Goal: Information Seeking & Learning: Learn about a topic

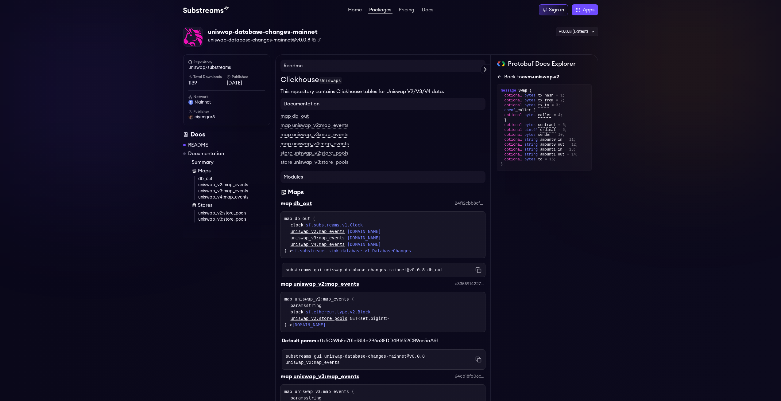
click at [497, 78] on icon at bounding box center [499, 76] width 5 height 5
click at [499, 77] on icon at bounding box center [499, 76] width 5 height 5
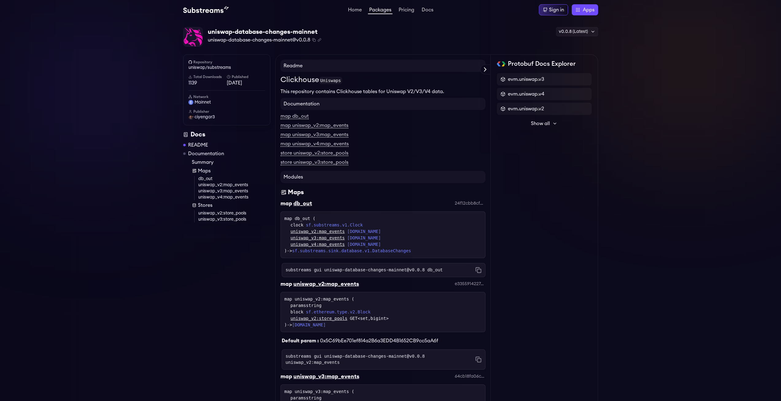
click at [185, 37] on img at bounding box center [193, 36] width 19 height 19
click at [188, 37] on img at bounding box center [193, 36] width 19 height 19
click at [213, 38] on span "uniswap-database-changes-mainnet@v0.0.8" at bounding box center [259, 39] width 103 height 7
click at [235, 38] on span "uniswap-database-changes-mainnet@v0.0.8" at bounding box center [259, 39] width 103 height 7
click at [314, 41] on icon "Copy package name and version" at bounding box center [314, 40] width 4 height 4
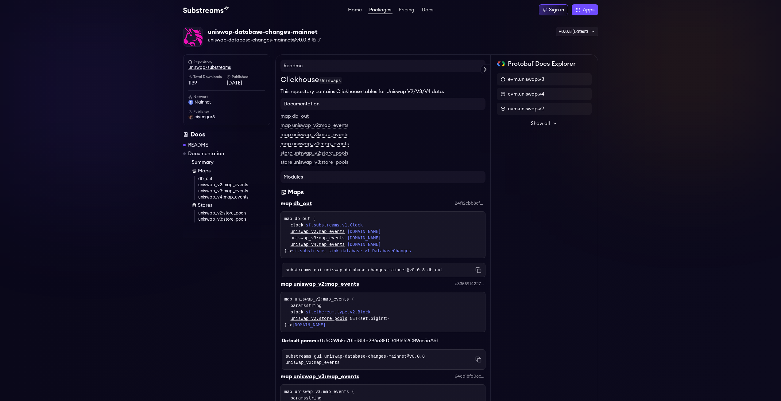
click at [202, 67] on link "uniswap/substreams" at bounding box center [226, 67] width 77 height 6
click at [208, 153] on link "Documentation" at bounding box center [206, 153] width 36 height 7
click at [338, 81] on code "Uniswaps" at bounding box center [330, 80] width 23 height 7
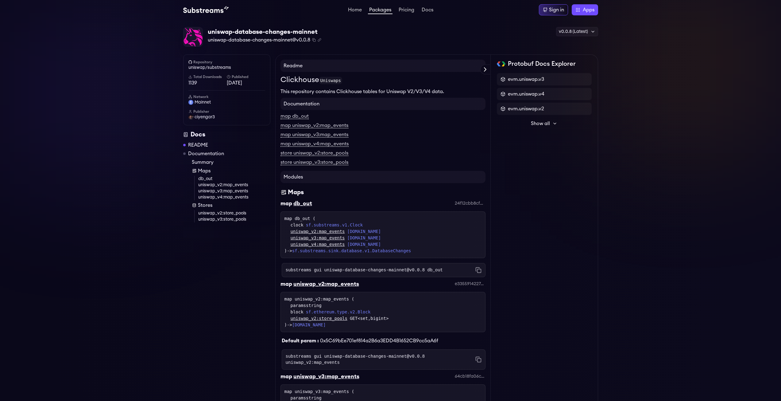
click at [477, 65] on h4 "Readme" at bounding box center [383, 66] width 205 height 12
click at [485, 69] on icon at bounding box center [485, 69] width 7 height 7
click at [114, 61] on div "uniswap-database-changes-mainnet uniswap-database-changes-mainnet@v0.0.8 Copied…" at bounding box center [390, 388] width 781 height 736
click at [315, 41] on icon "Copy package name and version" at bounding box center [314, 40] width 4 height 4
click at [592, 30] on icon at bounding box center [593, 31] width 5 height 5
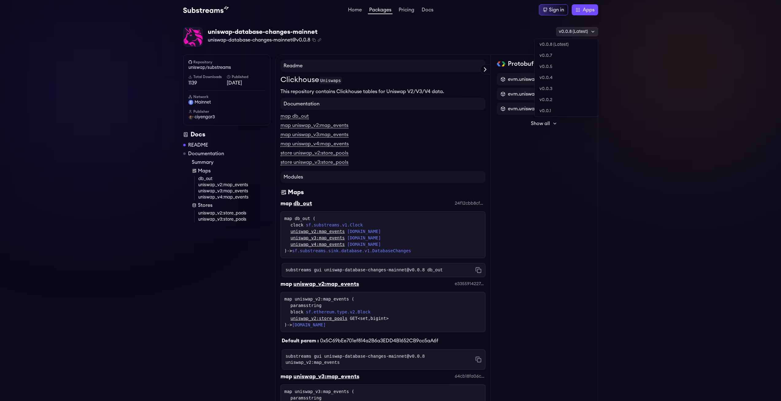
click at [576, 32] on div "v0.0.8 (Latest)" at bounding box center [577, 31] width 42 height 9
click at [567, 40] on link "v0.0.8 (Latest)" at bounding box center [566, 44] width 63 height 11
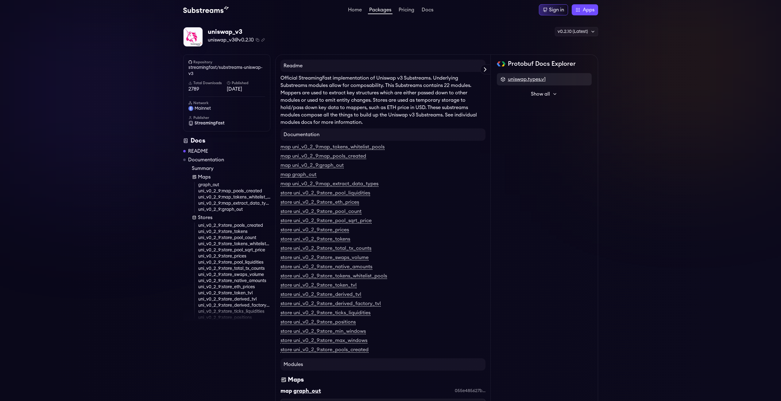
click at [531, 80] on span "uniswap.types.v1" at bounding box center [527, 79] width 38 height 7
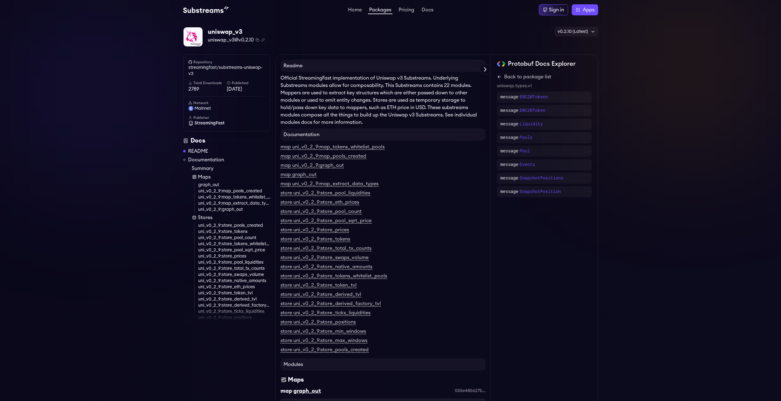
click at [531, 80] on link "Back to package list" at bounding box center [544, 76] width 95 height 7
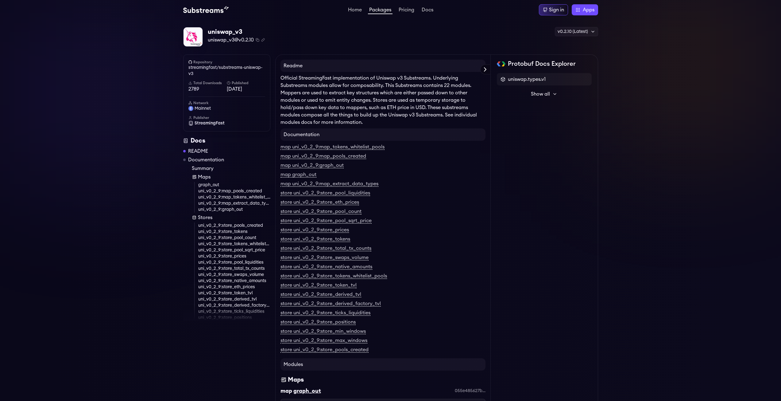
click at [483, 71] on icon at bounding box center [485, 69] width 7 height 7
click at [486, 68] on h4 "Readme" at bounding box center [383, 66] width 205 height 12
click at [486, 67] on h4 "Readme" at bounding box center [383, 66] width 205 height 12
click at [590, 34] on div "v0.2.10 (Latest)" at bounding box center [576, 31] width 43 height 9
click at [592, 31] on icon at bounding box center [593, 31] width 5 height 5
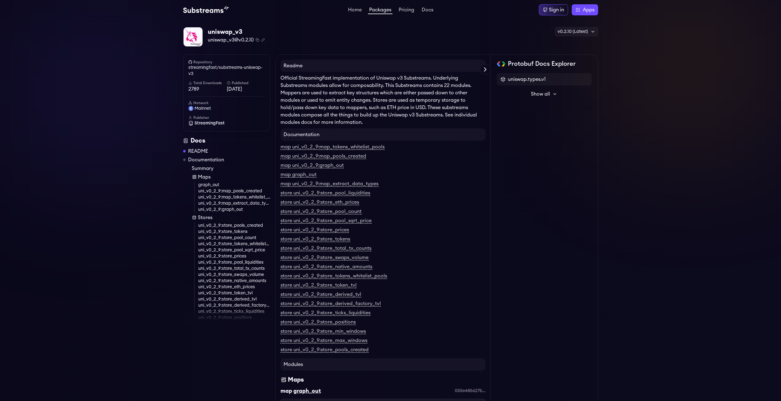
click at [436, 34] on div "uniswap_v3 uniswap_v3@v0.2.10 Copied! Copied! v0.2.10 (Latest) v0.2.11 v0.2.10 …" at bounding box center [390, 37] width 415 height 20
click at [208, 65] on link "streamingfast/substreams-uniswap-v3" at bounding box center [226, 70] width 77 height 12
click at [569, 30] on div "v0.2.10 (Latest)" at bounding box center [576, 31] width 43 height 9
click at [546, 41] on link "v0.2.11" at bounding box center [566, 44] width 63 height 11
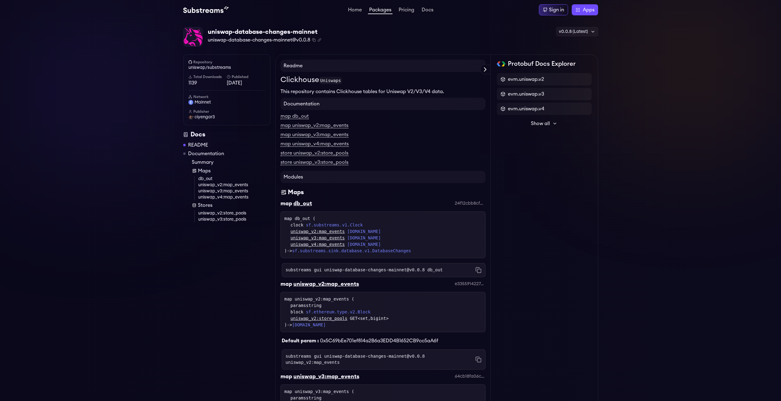
click at [149, 67] on div "uniswap-database-changes-mainnet uniswap-database-changes-mainnet@v0.0.8 Copied…" at bounding box center [390, 388] width 781 height 736
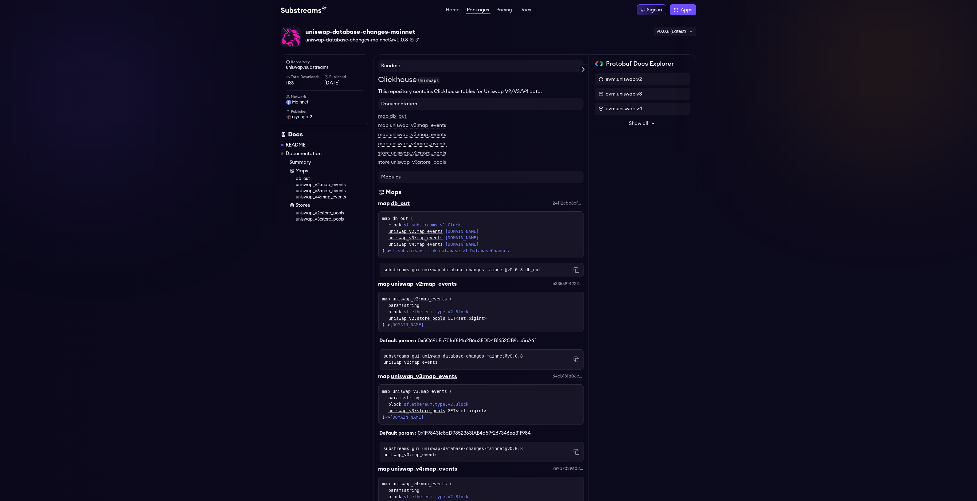
click at [418, 39] on icon "Copy .spkg link to clipboard" at bounding box center [417, 40] width 4 height 4
click at [413, 42] on div "uniswap-database-changes-mainnet@v0.0.8 Copied! Copied!" at bounding box center [362, 39] width 114 height 7
click at [417, 41] on icon "Copy .spkg link to clipboard" at bounding box center [417, 40] width 4 height 4
click at [209, 102] on div "uniswap-database-changes-mainnet uniswap-database-changes-mainnet@v0.0.8 Copied…" at bounding box center [488, 388] width 977 height 736
click at [674, 34] on div "v0.0.8 (Latest)" at bounding box center [675, 31] width 42 height 9
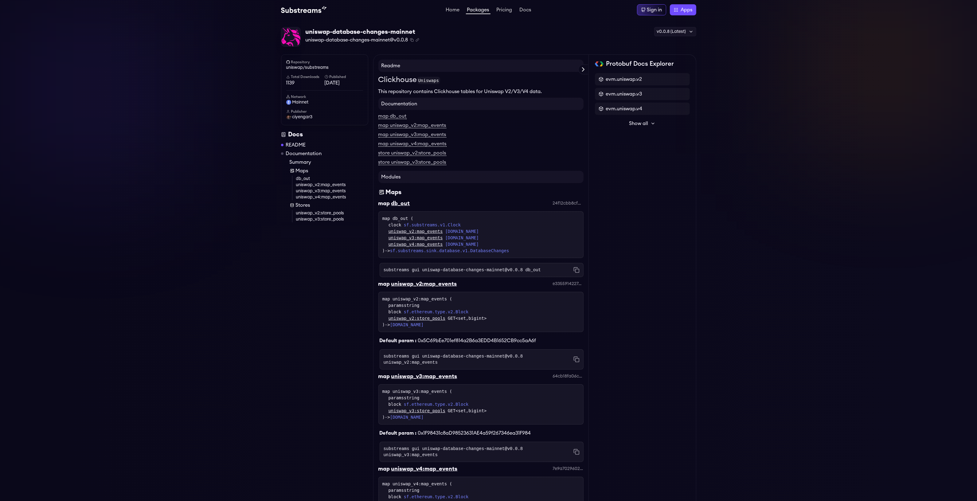
click at [669, 236] on div "Protobuf Docs Explorer evm.uniswap.v2 evm.uniswap.v3 evm.uniswap.v4 Show all sf…" at bounding box center [641, 404] width 107 height 701
click at [295, 111] on h6 "Publisher" at bounding box center [324, 111] width 77 height 5
click at [289, 140] on div "Docs README Documentation Summary Maps db_out uniswap_v2:map_events uniswap_v3:…" at bounding box center [324, 183] width 87 height 107
click at [292, 141] on link "README" at bounding box center [296, 144] width 20 height 7
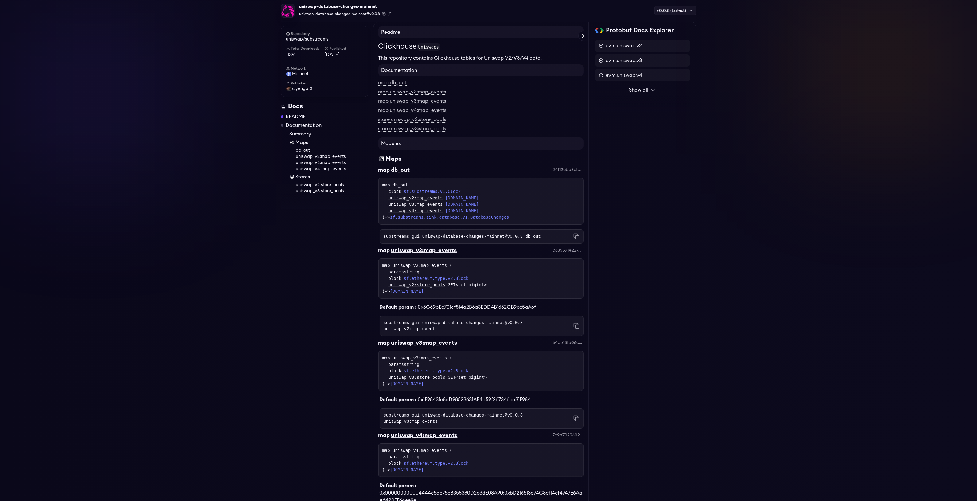
scroll to position [55, 0]
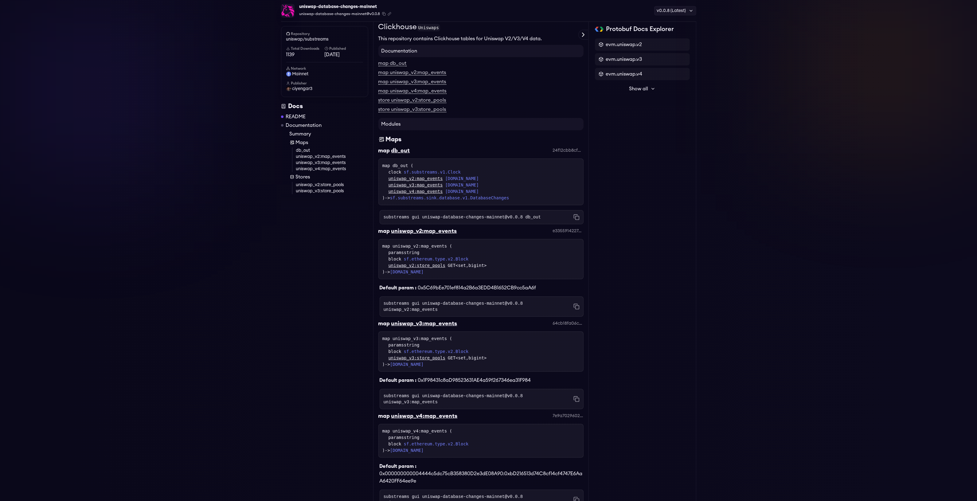
click at [433, 37] on p "This repository contains Clickhouse tables for Uniswap V2/V3/V4 data." at bounding box center [480, 38] width 205 height 7
click at [434, 37] on p "This repository contains Clickhouse tables for Uniswap V2/V3/V4 data." at bounding box center [480, 38] width 205 height 7
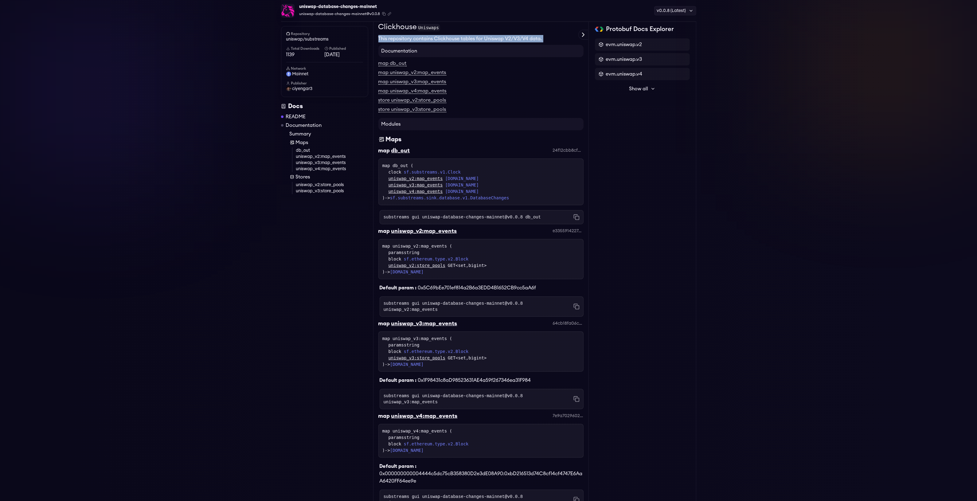
click at [434, 37] on p "This repository contains Clickhouse tables for Uniswap V2/V3/V4 data." at bounding box center [480, 38] width 205 height 7
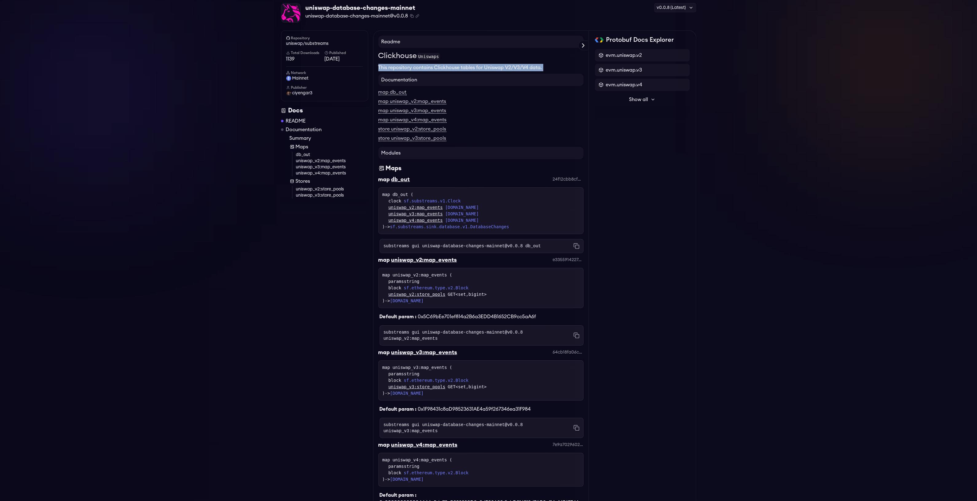
scroll to position [0, 0]
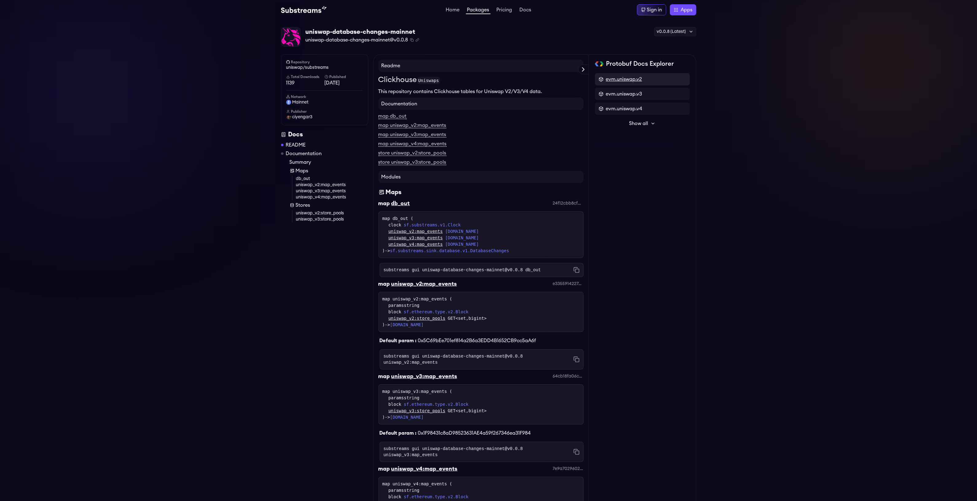
click at [624, 77] on span "evm.uniswap.v2" at bounding box center [624, 79] width 36 height 7
click at [624, 77] on link "Back to package list" at bounding box center [642, 76] width 95 height 7
click at [614, 76] on span "evm.uniswap.v2" at bounding box center [624, 79] width 36 height 7
click at [593, 75] on div "Protobuf Docs Explorer evm.uniswap.v2 evm.uniswap.v3 evm.uniswap.v4 Show all sf…" at bounding box center [641, 404] width 107 height 701
click at [596, 76] on icon at bounding box center [597, 76] width 5 height 5
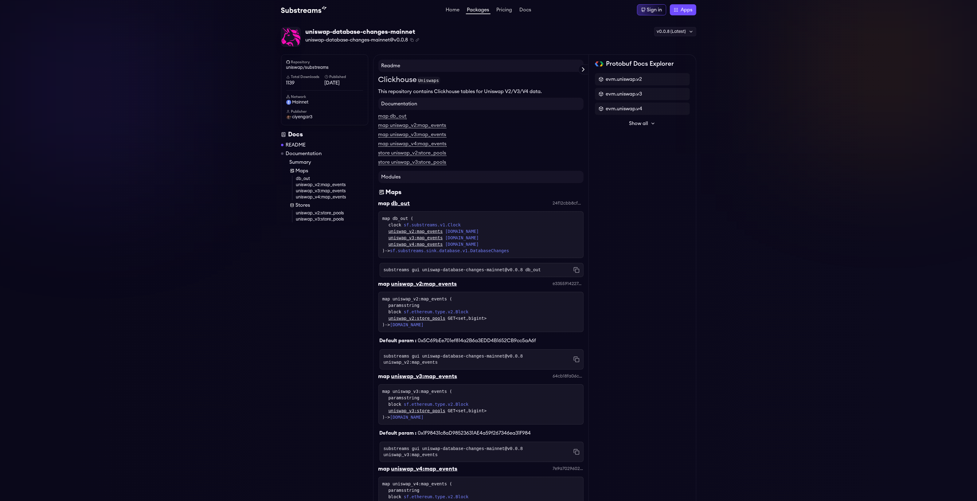
click at [639, 130] on div "evm.uniswap.v2 evm.uniswap.v3 evm.uniswap.v4 Show all sf.substreams.sink.sql.v1…" at bounding box center [642, 109] width 95 height 72
click at [643, 115] on div "evm.uniswap.v2 evm.uniswap.v3 evm.uniswap.v4 Show all sf.substreams.sink.sql.v1…" at bounding box center [642, 101] width 95 height 56
click at [643, 121] on span "Show all" at bounding box center [638, 123] width 19 height 7
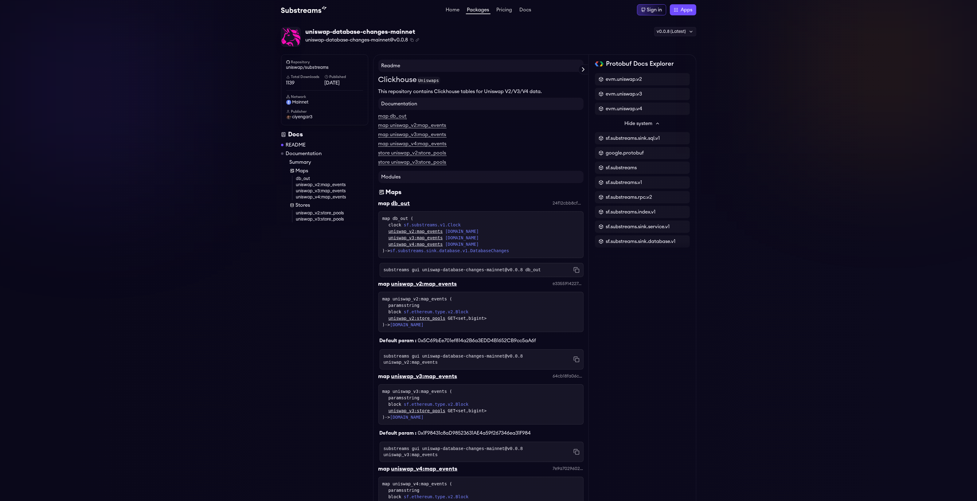
click at [643, 121] on span "Hide system" at bounding box center [638, 123] width 28 height 7
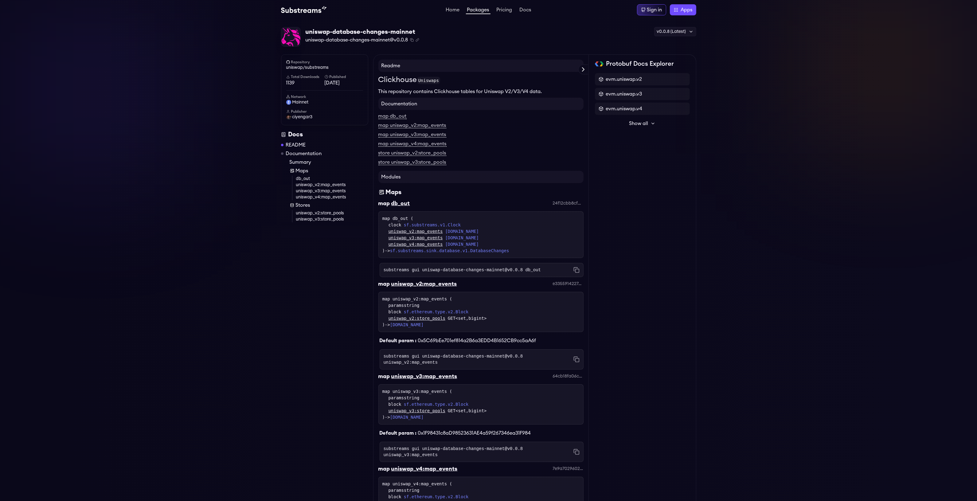
click at [643, 121] on span "Show all" at bounding box center [638, 123] width 19 height 7
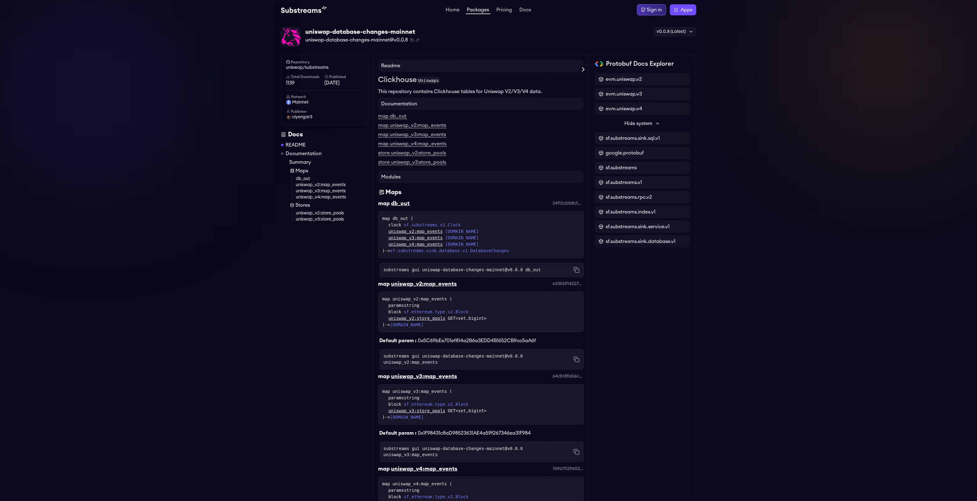
click at [663, 14] on div "Sign in" at bounding box center [651, 9] width 29 height 11
click at [678, 10] on label "Apps" at bounding box center [683, 9] width 26 height 11
click at [522, 39] on div "uniswap-database-changes-mainnet uniswap-database-changes-mainnet@v0.0.8 Copied…" at bounding box center [488, 37] width 415 height 20
click at [305, 69] on link "uniswap/substreams" at bounding box center [324, 67] width 77 height 6
click at [678, 30] on div "v0.0.8 (Latest)" at bounding box center [675, 31] width 42 height 9
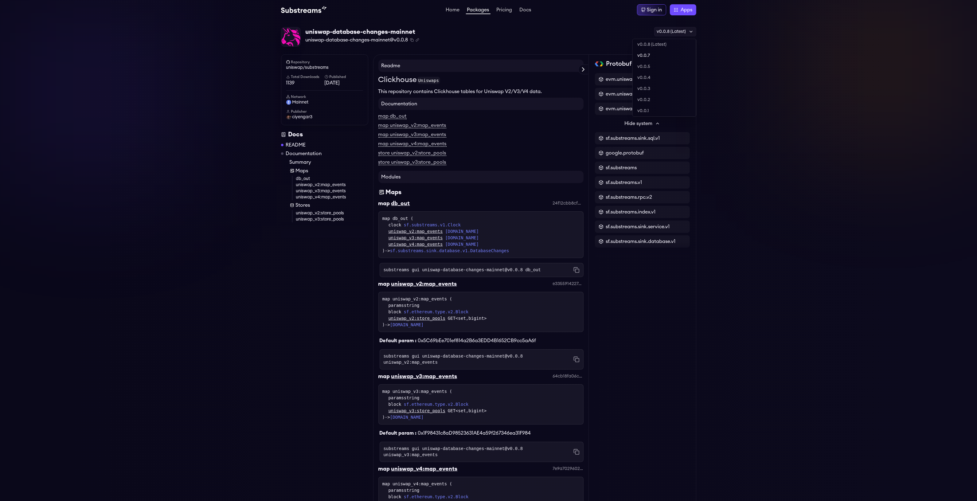
click at [665, 54] on link "v0.0.7" at bounding box center [663, 55] width 63 height 11
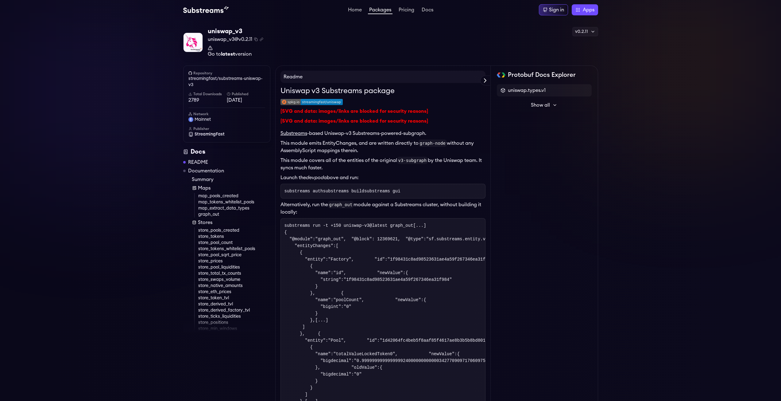
click at [304, 100] on img at bounding box center [312, 102] width 62 height 6
click at [574, 33] on div "v0.2.11" at bounding box center [586, 31] width 26 height 9
click at [558, 48] on link "v0.2.11" at bounding box center [566, 44] width 63 height 11
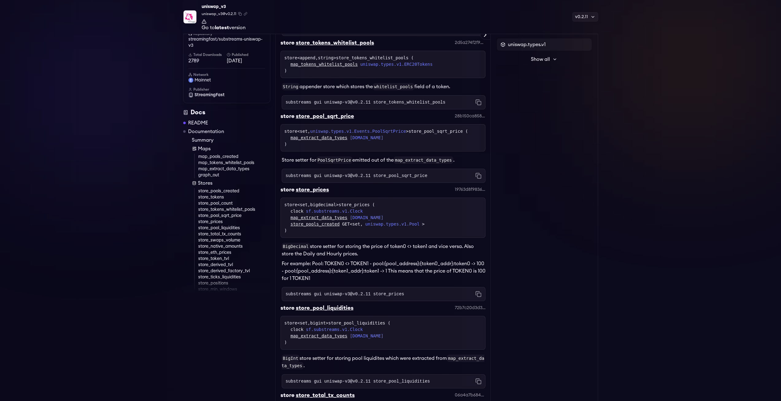
scroll to position [1596, 0]
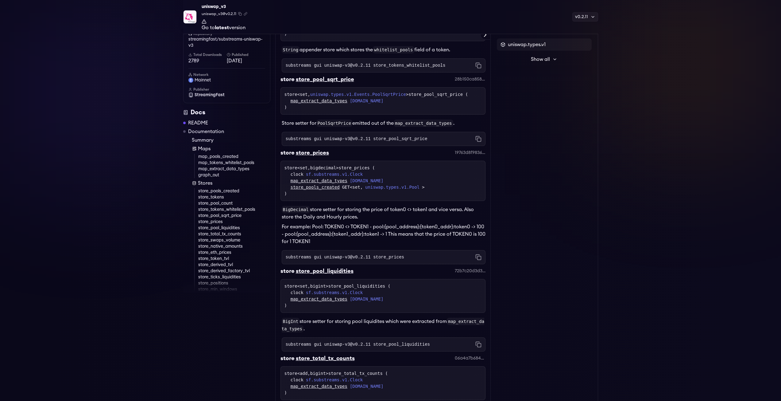
drag, startPoint x: 401, startPoint y: 267, endPoint x: 280, endPoint y: 258, distance: 120.7
click at [281, 115] on div "store <set, uniswap.types.v1.Events.PoolSqrtPrice > store_pool_sqrt_price ( map…" at bounding box center [383, 100] width 205 height 27
click at [316, 142] on code "substreams gui uniswap-v3@v0.2.11 store_pool_sqrt_price" at bounding box center [357, 139] width 142 height 6
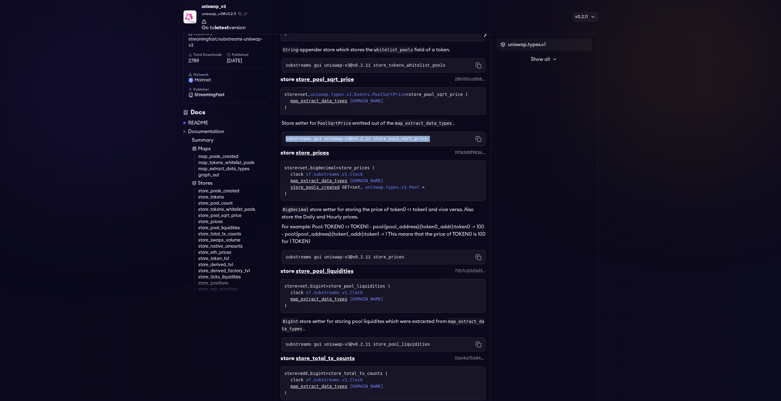
click at [316, 142] on code "substreams gui uniswap-v3@v0.2.11 store_pool_sqrt_price" at bounding box center [357, 139] width 142 height 6
click at [344, 142] on code "substreams gui uniswap-v3@v0.2.11 store_pool_sqrt_price" at bounding box center [357, 139] width 142 height 6
click at [382, 146] on div "substreams gui uniswap-v3@v0.2.11 store_pool_sqrt_price Copied!" at bounding box center [384, 139] width 204 height 14
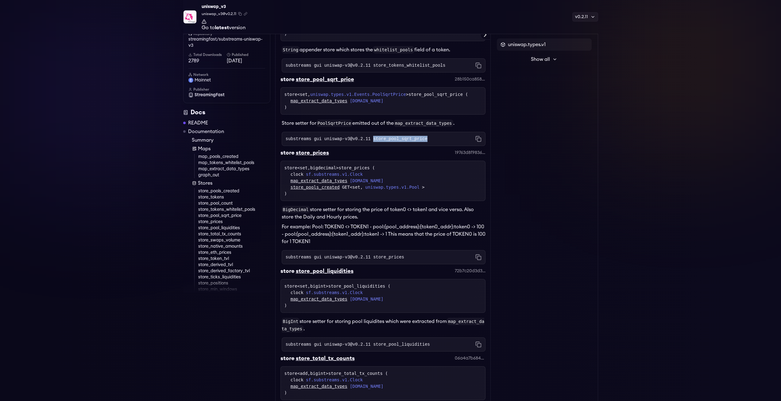
click at [382, 146] on div "substreams gui uniswap-v3@v0.2.11 store_pool_sqrt_price Copied!" at bounding box center [384, 139] width 204 height 14
click at [399, 142] on code "substreams gui uniswap-v3@v0.2.11 store_pool_sqrt_price" at bounding box center [357, 139] width 142 height 6
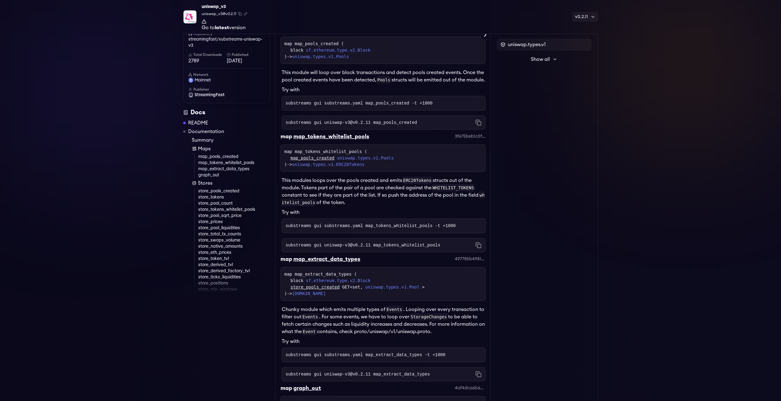
scroll to position [706, 0]
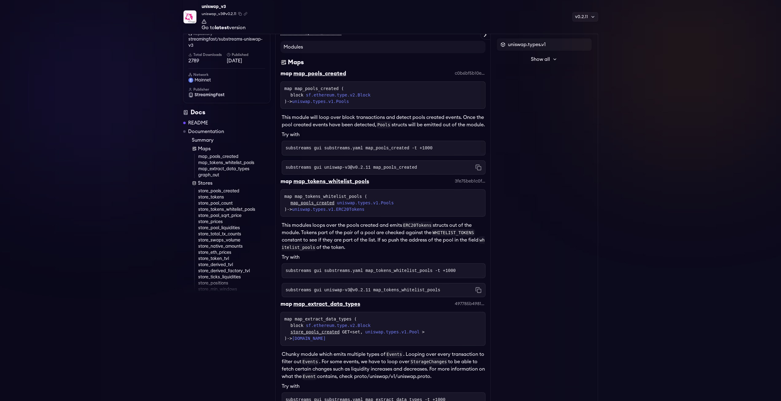
click at [191, 57] on span "2789" at bounding box center [207, 60] width 38 height 7
click at [195, 57] on span "2789" at bounding box center [207, 60] width 38 height 7
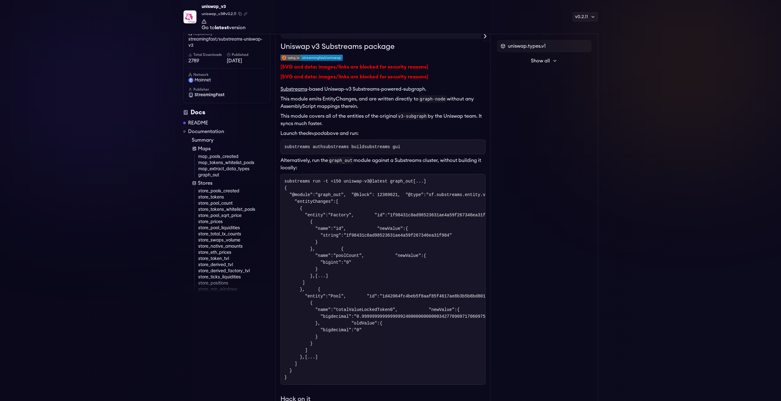
scroll to position [0, 0]
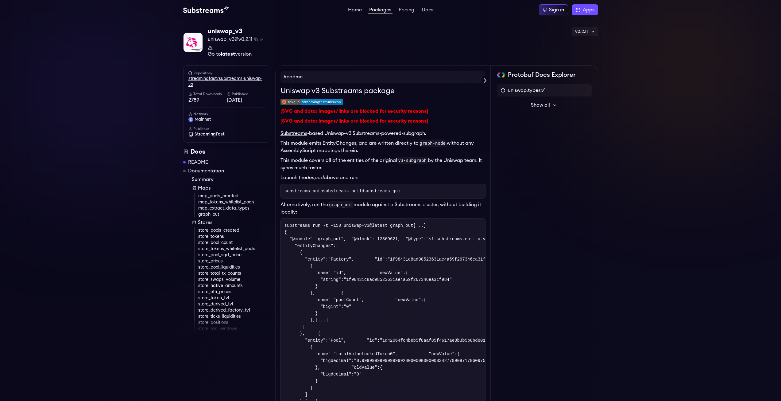
click at [227, 78] on link "streamingfast/substreams-uniswap-v3" at bounding box center [226, 82] width 77 height 12
click at [238, 54] on link "Go to latest version" at bounding box center [236, 50] width 56 height 11
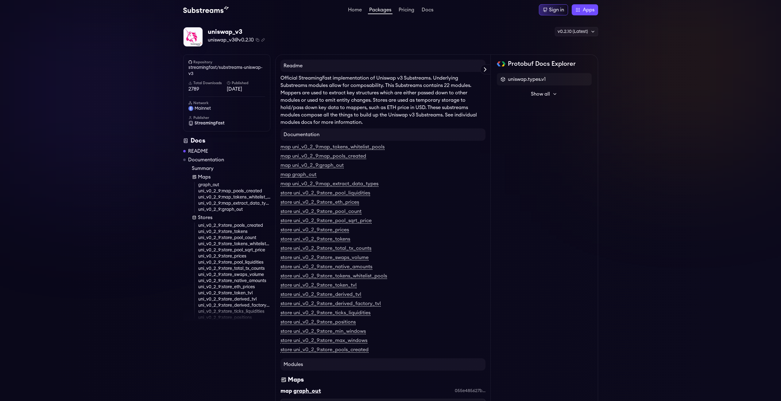
click at [200, 149] on link "README" at bounding box center [198, 150] width 20 height 7
click at [543, 95] on span "Show all" at bounding box center [540, 93] width 19 height 7
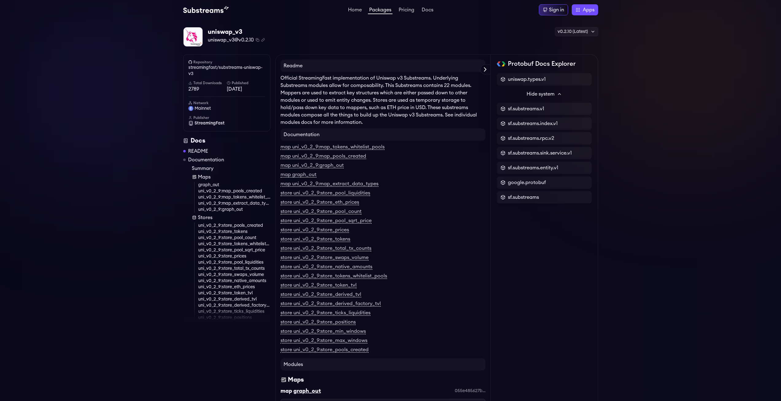
click at [347, 8] on link "Home" at bounding box center [355, 10] width 16 height 6
click at [192, 9] on img at bounding box center [205, 9] width 45 height 7
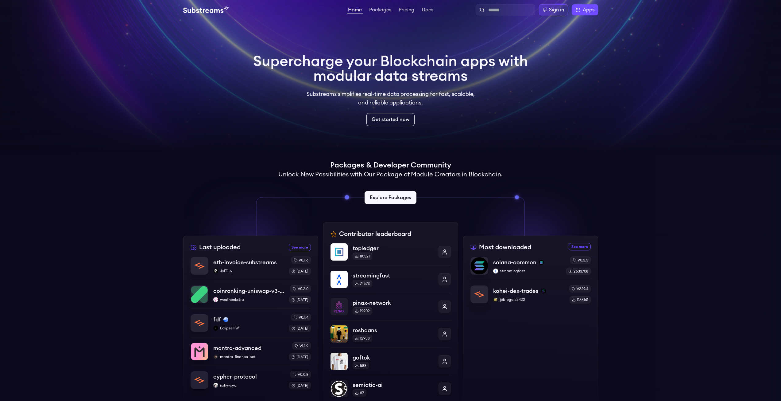
click at [215, 14] on div "Home Packages Pricing Docs Home Packages Pricing Docs Sign in Apps Subgraph Stu…" at bounding box center [390, 9] width 415 height 11
click at [215, 10] on img at bounding box center [205, 9] width 45 height 7
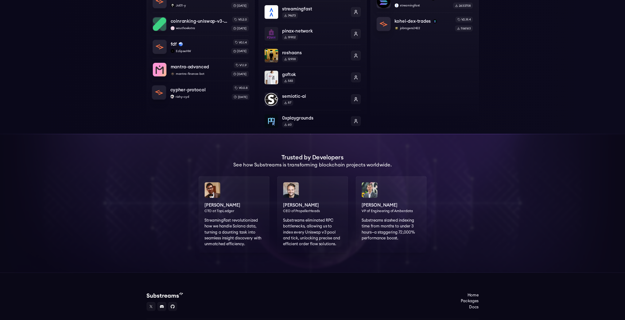
scroll to position [312, 0]
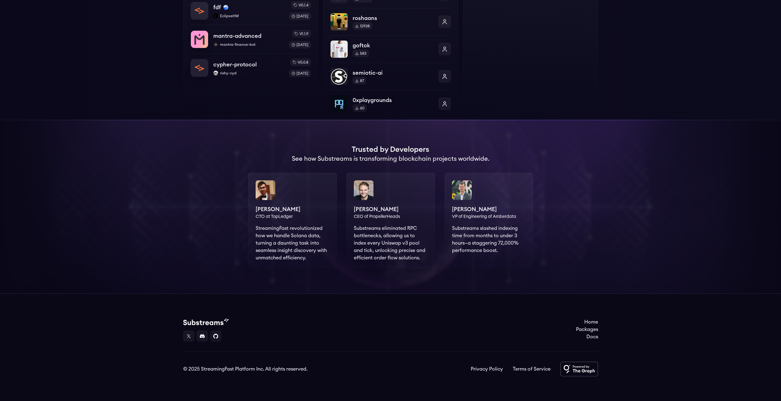
click at [268, 192] on div "[PERSON_NAME] CTO at TopLedger StreamingFast revolutionized how we handle Solan…" at bounding box center [292, 221] width 88 height 96
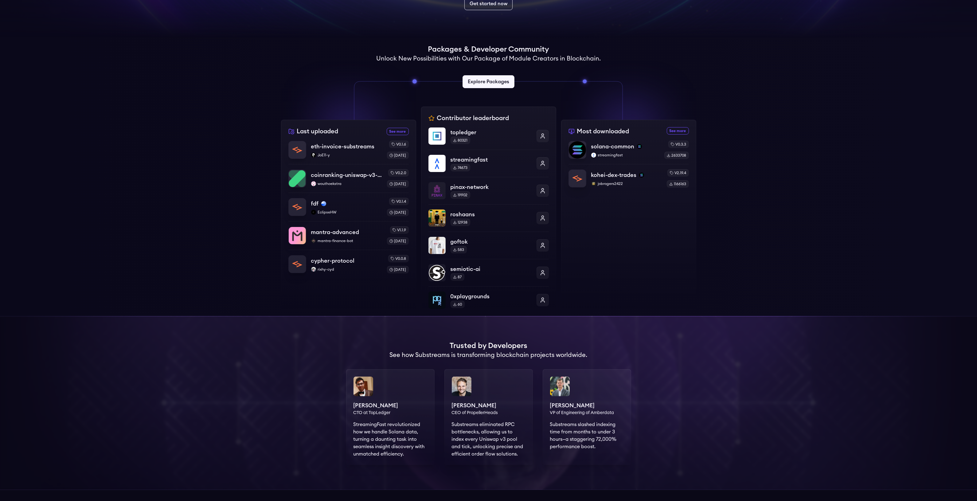
scroll to position [0, 0]
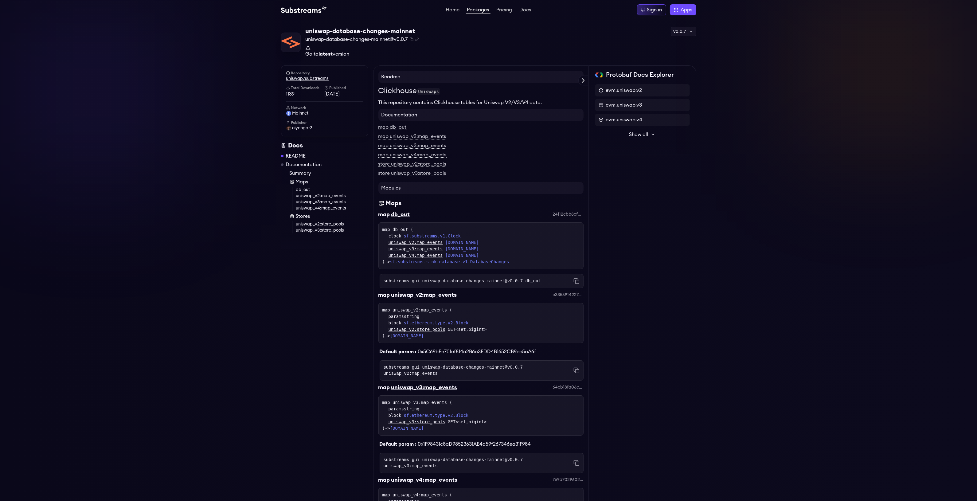
click at [311, 77] on link "uniswap/substreams" at bounding box center [324, 79] width 77 height 6
click at [685, 30] on div "v0.0.7" at bounding box center [682, 31] width 25 height 9
click at [652, 45] on link "v0.0.8 (Latest)" at bounding box center [663, 44] width 63 height 11
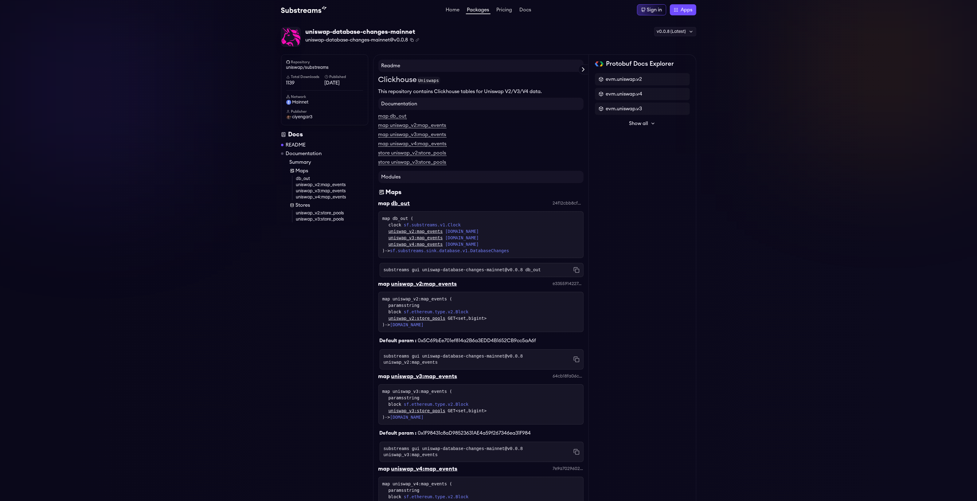
click at [412, 39] on icon "Copy package name and version" at bounding box center [411, 39] width 2 height 2
click at [300, 143] on link "README" at bounding box center [296, 144] width 20 height 7
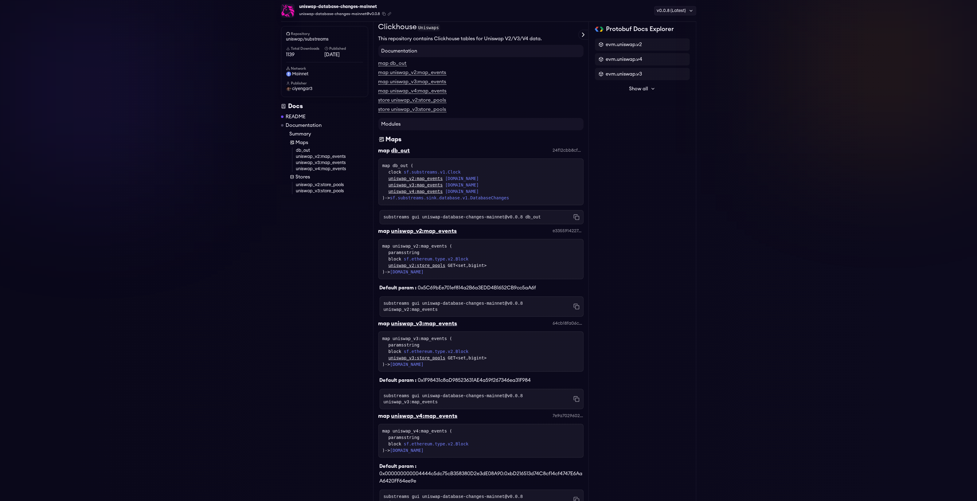
click at [630, 89] on span "Show all" at bounding box center [638, 88] width 19 height 7
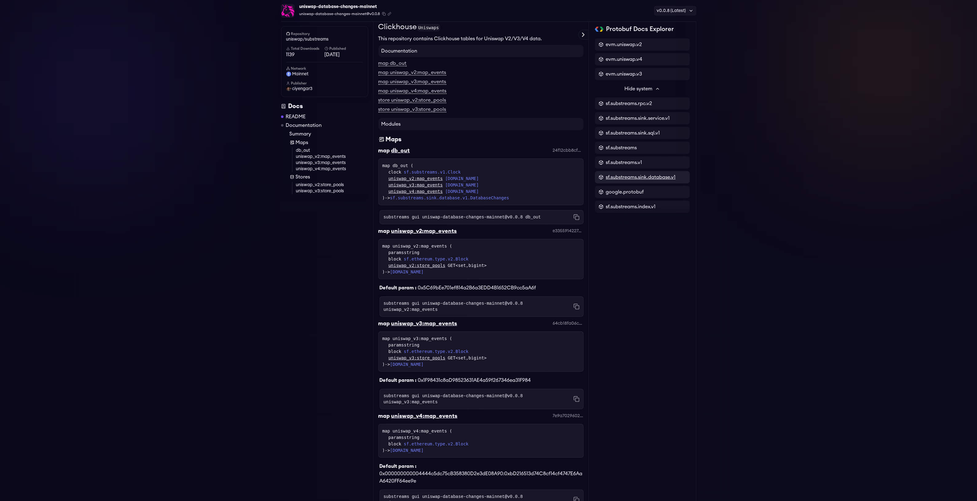
click at [644, 178] on span "sf.substreams.sink.database.v1" at bounding box center [641, 176] width 70 height 7
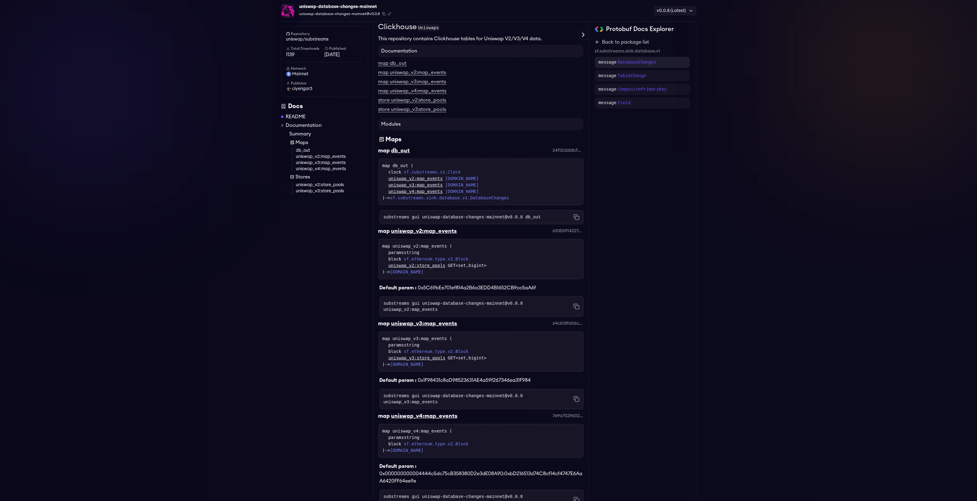
click at [639, 65] on div "message DatabaseChanges" at bounding box center [642, 62] width 95 height 11
click at [593, 42] on div "Protobuf Docs Explorer evm.uniswap.v2 evm.uniswap.v4 evm.uniswap.v3 Hide system…" at bounding box center [641, 352] width 107 height 701
click at [593, 47] on div "Protobuf Docs Explorer evm.uniswap.v2 evm.uniswap.v4 evm.uniswap.v3 Hide system…" at bounding box center [641, 352] width 107 height 701
click at [616, 26] on h2 "Protobuf Docs Explorer" at bounding box center [640, 29] width 68 height 9
click at [604, 30] on div "Protobuf Docs Explorer" at bounding box center [642, 29] width 95 height 9
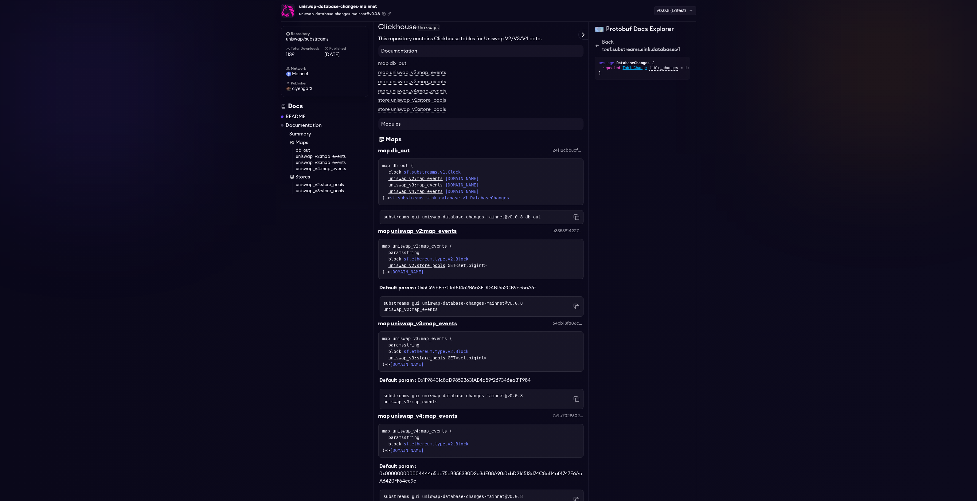
click at [604, 30] on div "Protobuf Docs Explorer" at bounding box center [642, 29] width 95 height 9
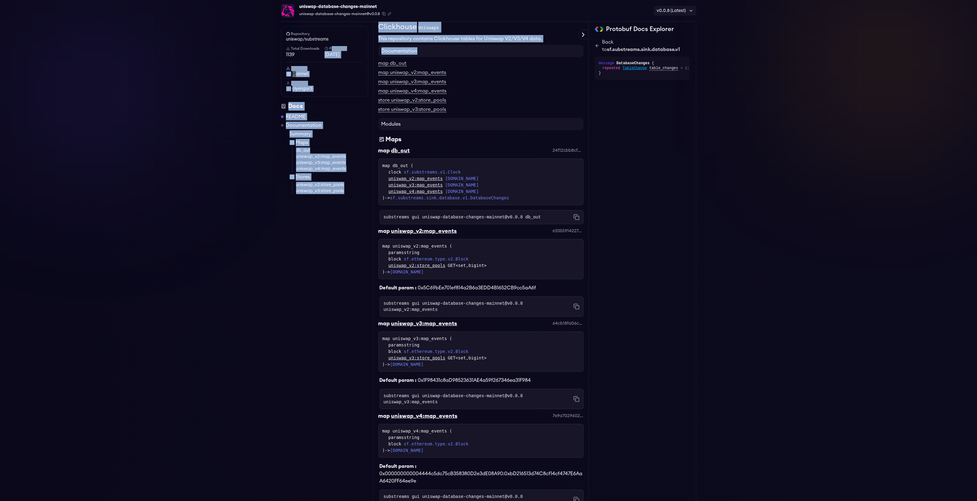
drag, startPoint x: 371, startPoint y: 24, endPoint x: 425, endPoint y: 44, distance: 56.7
click at [425, 44] on div "Repository uniswap/substreams Total Downloads 1139 Published 1 weeks ago Networ…" at bounding box center [488, 352] width 415 height 701
click at [425, 44] on div "Documentation map db_out map uniswap_v2:map_events map uniswap_v3:map_events ma…" at bounding box center [480, 369] width 205 height 655
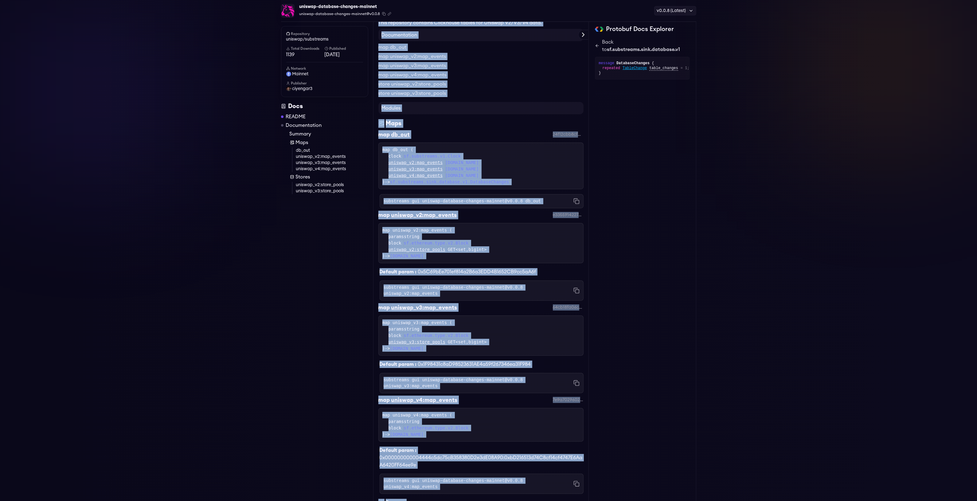
scroll to position [335, 0]
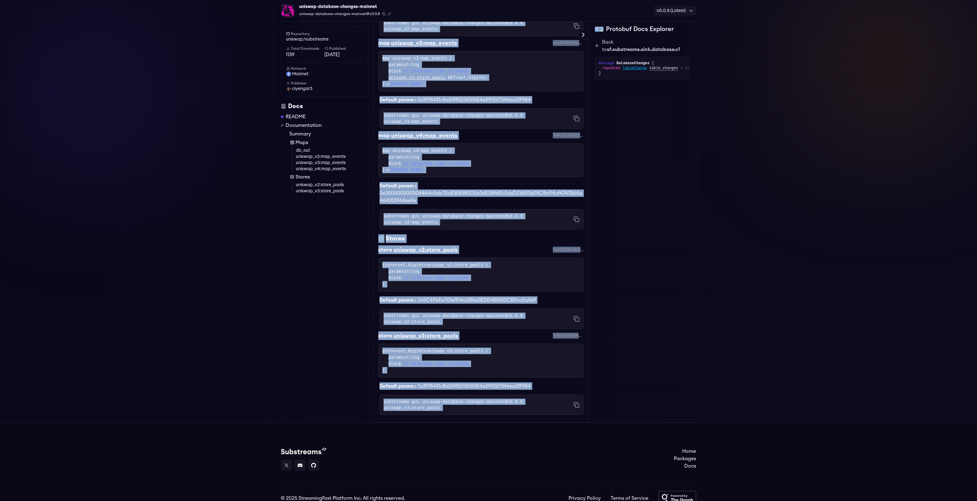
drag, startPoint x: 379, startPoint y: 25, endPoint x: 582, endPoint y: 381, distance: 409.3
click at [582, 381] on div "Readme Clickhouse Uniswaps This repository contains Clickhouse tables for Unisw…" at bounding box center [481, 71] width 216 height 701
copy div "Clickhouse Uniswaps This repository contains Clickhouse tables for Uniswap V2/V…"
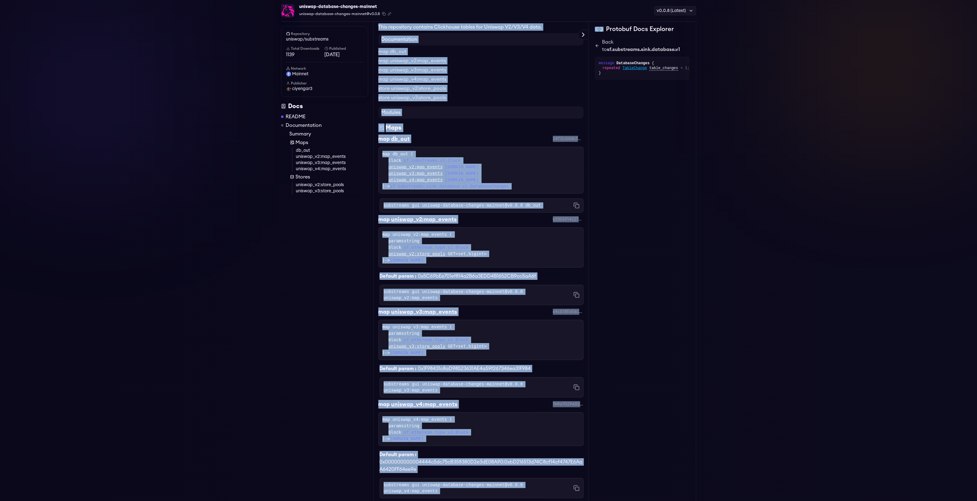
scroll to position [0, 0]
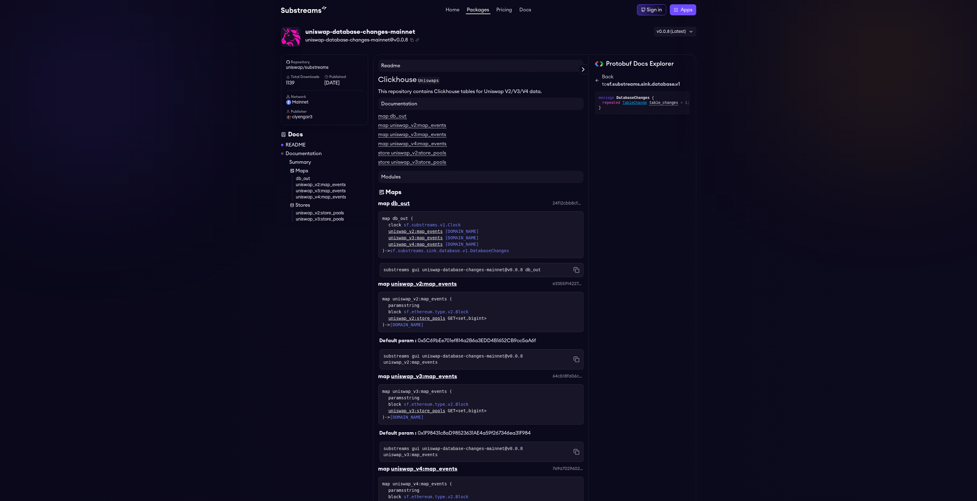
click at [448, 37] on div "uniswap-database-changes-mainnet uniswap-database-changes-mainnet@v0.0.8 Copied…" at bounding box center [488, 37] width 415 height 20
click at [262, 28] on div "uniswap-database-changes-mainnet uniswap-database-changes-mainnet@v0.0.8 Copied…" at bounding box center [488, 388] width 977 height 736
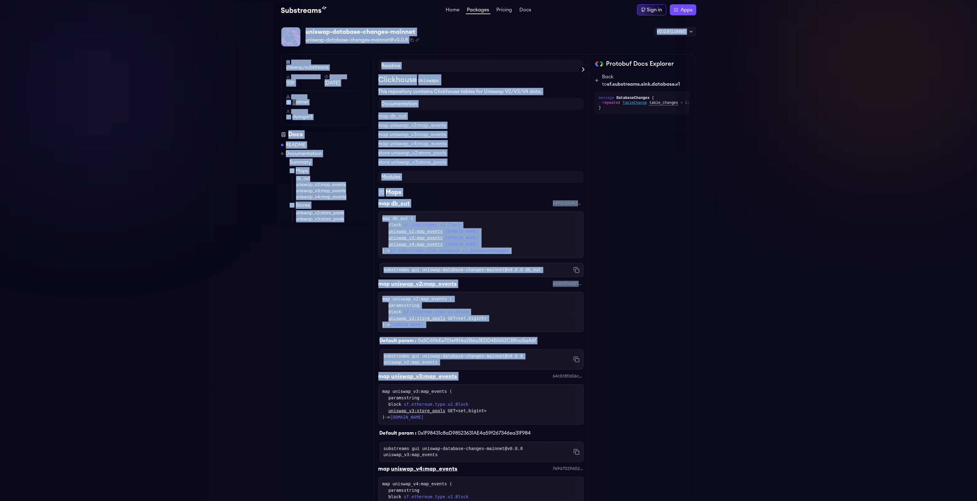
drag, startPoint x: 266, startPoint y: 27, endPoint x: 523, endPoint y: 377, distance: 434.5
click at [522, 375] on div "uniswap-database-changes-mainnet uniswap-database-changes-mainnet@v0.0.8 Copied…" at bounding box center [488, 388] width 977 height 736
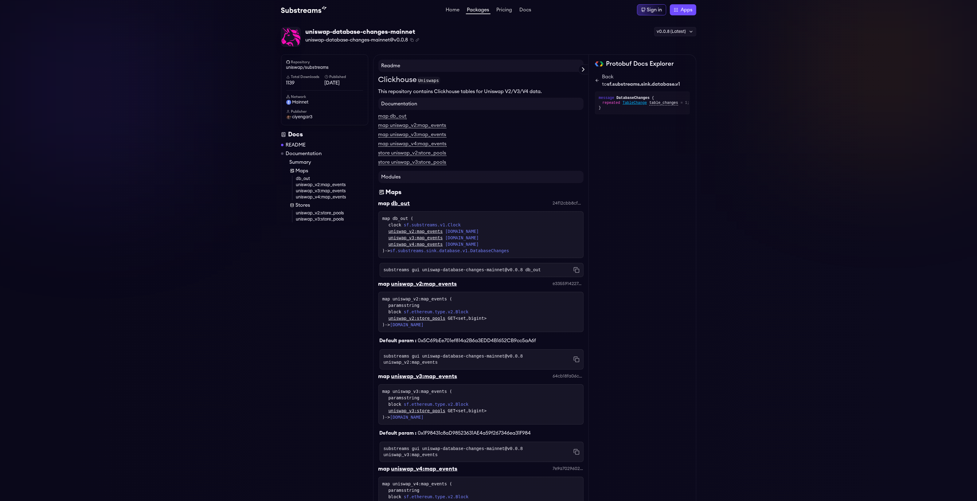
click at [523, 384] on div "map uniswap_v3:map_events ( paramsstring block sf.ethereum.type.v2.Block uniswa…" at bounding box center [480, 404] width 205 height 40
click at [344, 33] on div "uniswap-database-changes-mainnet" at bounding box center [362, 32] width 114 height 9
click at [291, 35] on img at bounding box center [290, 36] width 19 height 19
click at [322, 42] on span "uniswap-database-changes-mainnet@v0.0.8" at bounding box center [356, 39] width 103 height 7
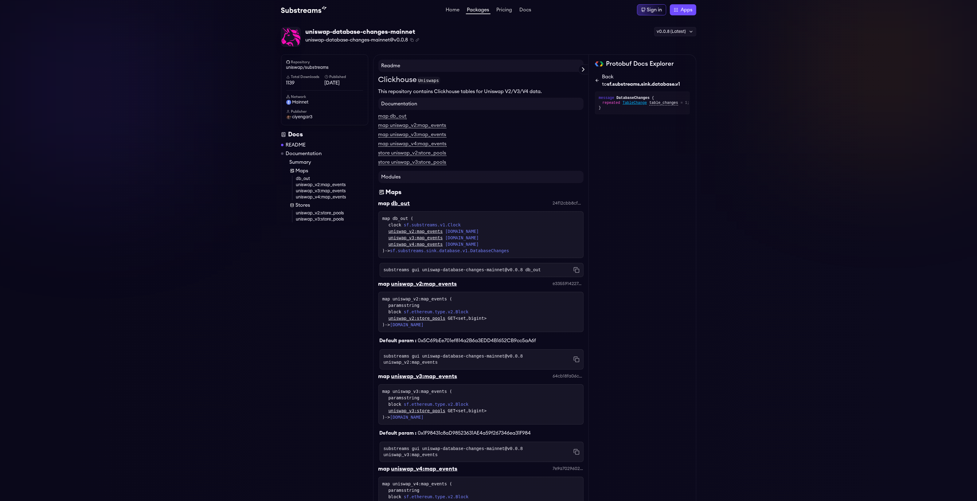
click at [597, 77] on link "Back to sf.substreams.sink.database.v1" at bounding box center [642, 80] width 95 height 15
click at [594, 77] on div "Protobuf Docs Explorer evm.uniswap.v2 evm.uniswap.v4 evm.uniswap.v3 Hide system…" at bounding box center [641, 404] width 107 height 701
click at [596, 75] on icon at bounding box center [597, 76] width 5 height 5
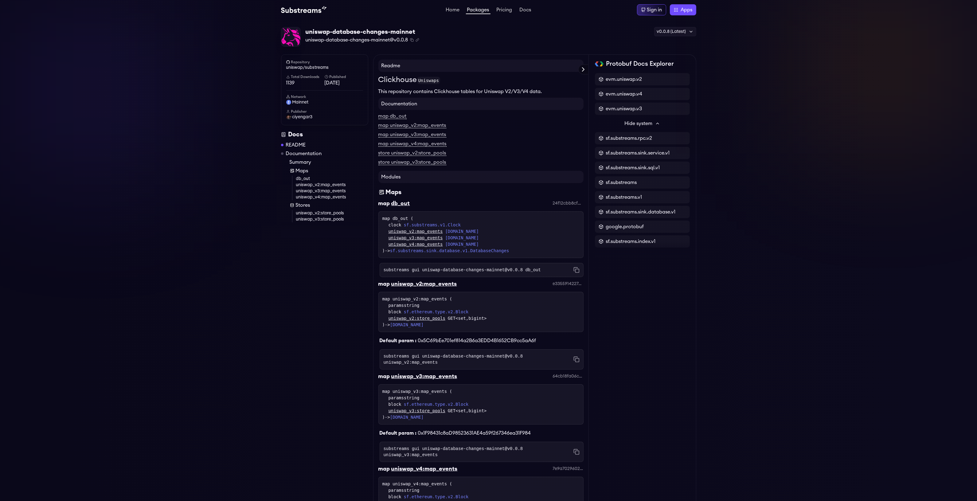
click at [581, 71] on icon at bounding box center [582, 69] width 7 height 7
click at [0, 0] on div "Protobuf Docs Explorer" at bounding box center [0, 0] width 0 height 0
click at [286, 261] on div "Repository uniswap/substreams Total Downloads 1139 Published 1 weeks ago Networ…" at bounding box center [327, 404] width 92 height 701
click at [312, 38] on span "uniswap-database-changes-mainnet@v0.0.8" at bounding box center [356, 39] width 103 height 7
click at [318, 31] on div "uniswap-database-changes-mainnet" at bounding box center [362, 32] width 114 height 9
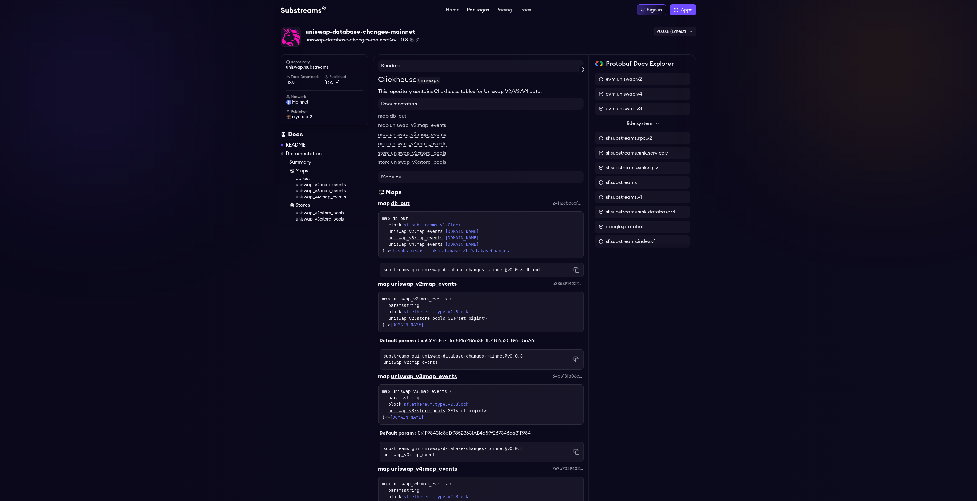
click at [283, 32] on img at bounding box center [290, 36] width 19 height 19
click at [291, 37] on img at bounding box center [290, 36] width 19 height 19
click at [290, 65] on link "uniswap/substreams" at bounding box center [324, 67] width 77 height 6
click at [294, 77] on h6 "Total Downloads" at bounding box center [305, 76] width 38 height 5
click at [313, 76] on h6 "Total Downloads" at bounding box center [305, 76] width 38 height 5
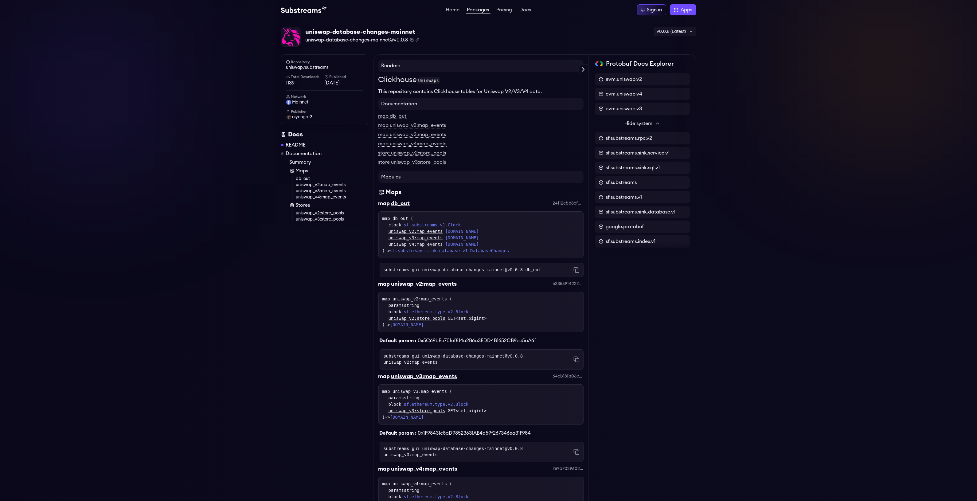
click at [337, 73] on div "Repository uniswap/substreams Total Downloads 1139 Published 1 weeks ago Networ…" at bounding box center [324, 90] width 77 height 60
click at [298, 73] on div "Repository uniswap/substreams Total Downloads 1139 Published 1 weeks ago Networ…" at bounding box center [324, 90] width 77 height 60
click at [290, 73] on div "Repository uniswap/substreams Total Downloads 1139 Published 1 weeks ago Networ…" at bounding box center [324, 90] width 77 height 60
drag, startPoint x: 288, startPoint y: 76, endPoint x: 288, endPoint y: 84, distance: 8.6
click at [288, 77] on icon at bounding box center [288, 77] width 0 height 2
